Goal: Check status

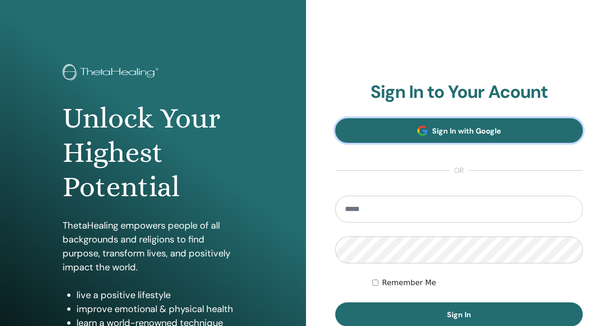
click at [426, 134] on span at bounding box center [422, 131] width 10 height 10
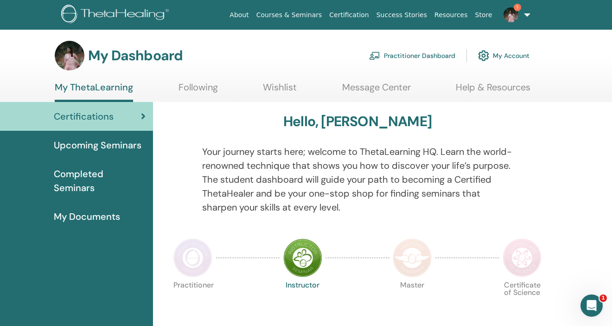
click at [104, 179] on span "Completed Seminars" at bounding box center [100, 181] width 92 height 28
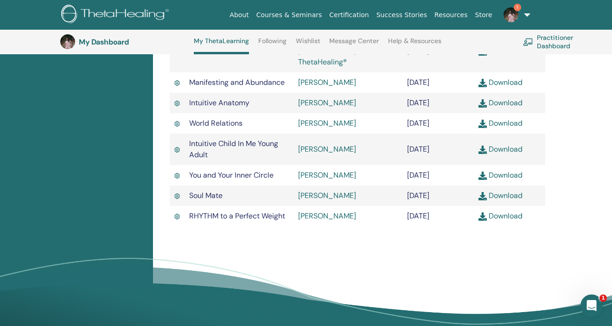
scroll to position [397, 0]
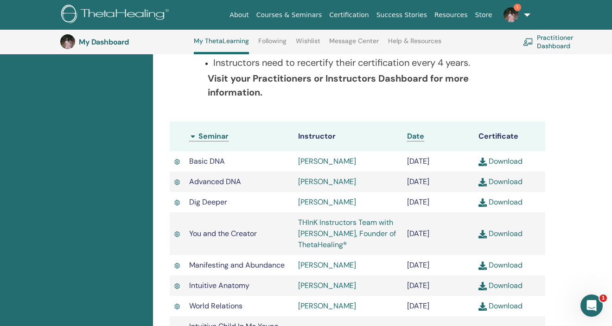
scroll to position [202, 0]
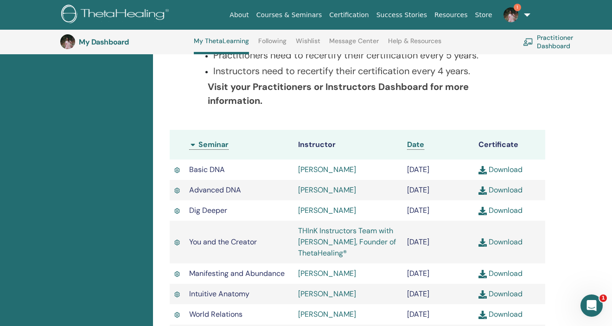
click at [163, 219] on div "Completed Seminars Below you can find your completed seminars. If you see missi…" at bounding box center [358, 182] width 398 height 515
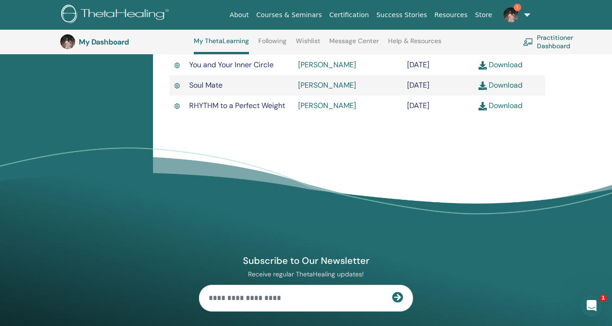
scroll to position [513, 0]
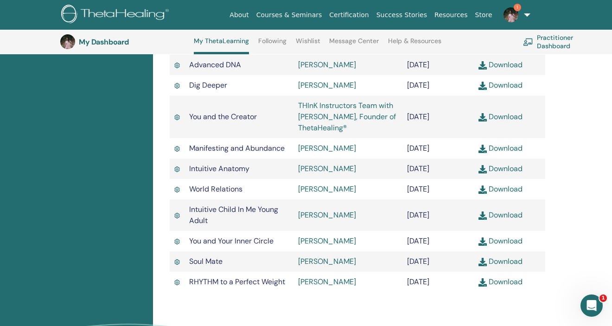
scroll to position [286, 0]
